Goal: Task Accomplishment & Management: Manage account settings

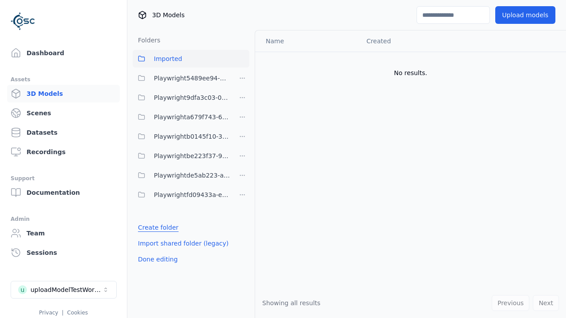
click at [155, 228] on link "Create folder" at bounding box center [158, 227] width 41 height 9
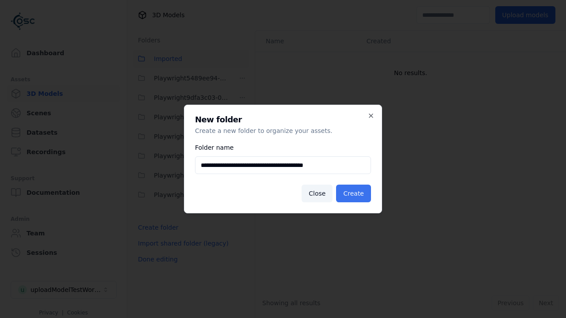
type input "**********"
click at [355, 194] on button "Create" at bounding box center [353, 194] width 35 height 18
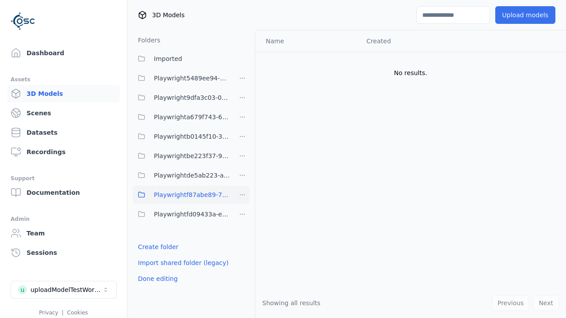
click at [528, 15] on button "Upload models" at bounding box center [525, 15] width 60 height 18
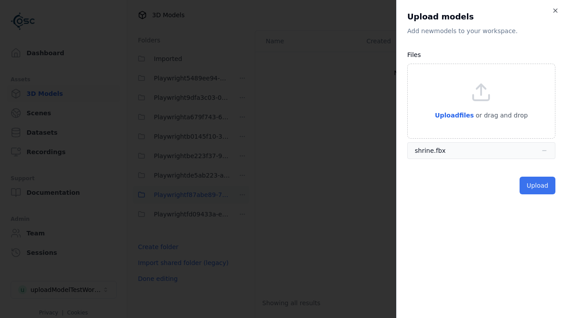
click at [539, 186] on button "Upload" at bounding box center [538, 186] width 36 height 18
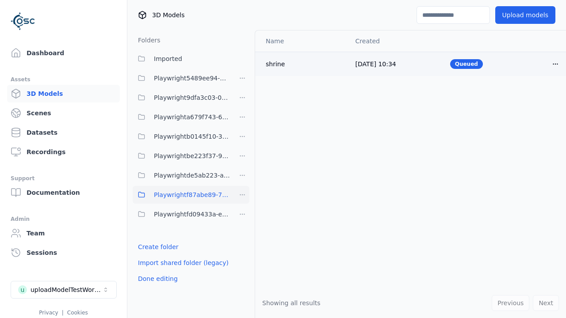
click at [556, 64] on html "Support Dashboard Assets 3D Models Scenes Datasets Recordings Support Documenta…" at bounding box center [283, 159] width 566 height 318
click at [536, 98] on div "Delete" at bounding box center [536, 98] width 52 height 14
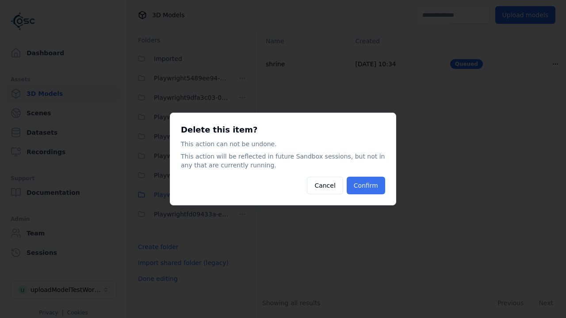
click at [367, 186] on button "Confirm" at bounding box center [366, 186] width 38 height 18
